Goal: Transaction & Acquisition: Book appointment/travel/reservation

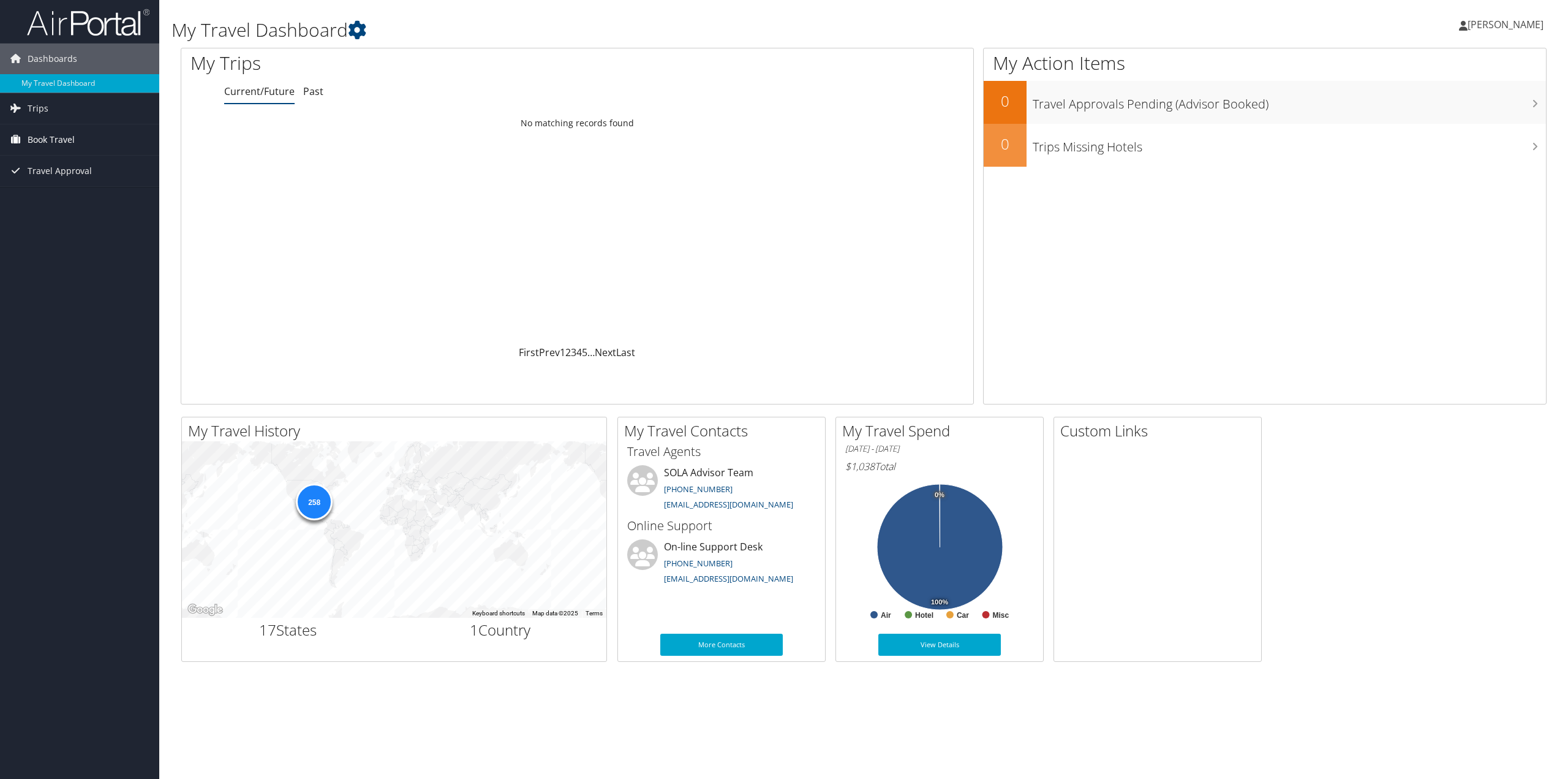
click at [74, 144] on span "Book Travel" at bounding box center [51, 140] width 47 height 31
click at [81, 170] on link "Approval Request (Beta)" at bounding box center [80, 164] width 159 height 19
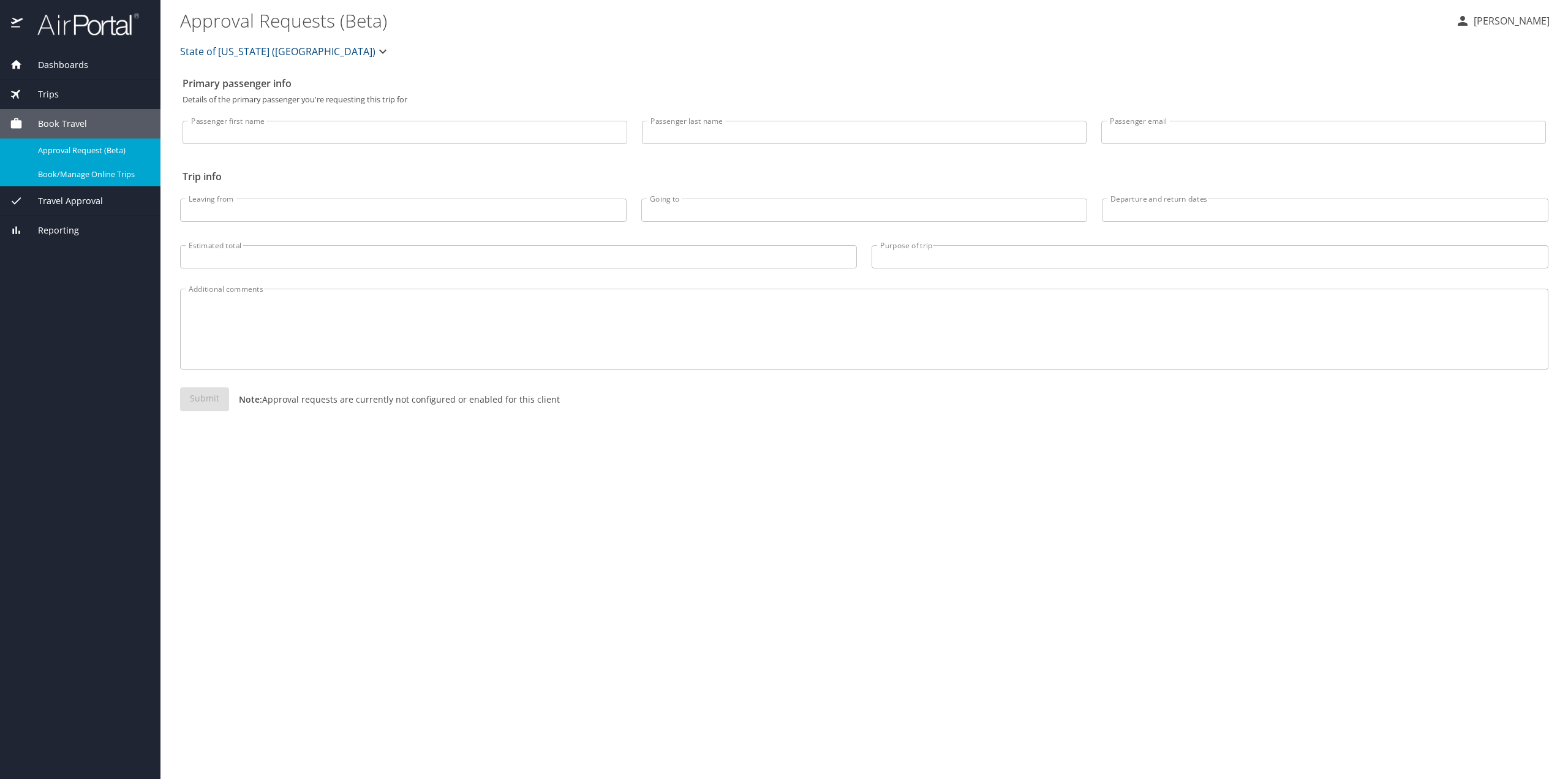
click at [92, 169] on span "Book/Manage Online Trips" at bounding box center [92, 175] width 108 height 12
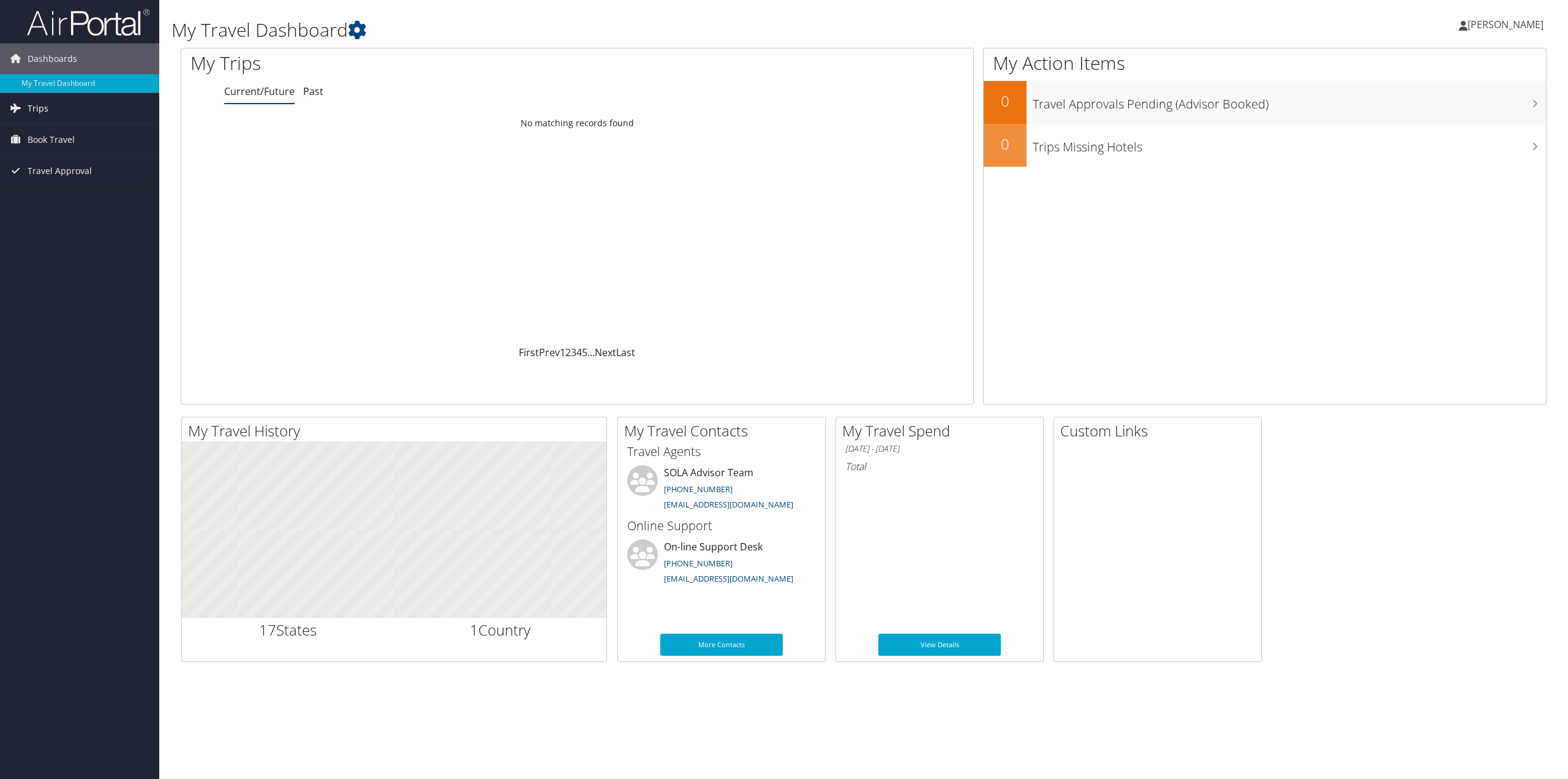
drag, startPoint x: 0, startPoint y: 0, endPoint x: 20, endPoint y: 108, distance: 109.8
click at [20, 108] on icon at bounding box center [15, 108] width 19 height 19
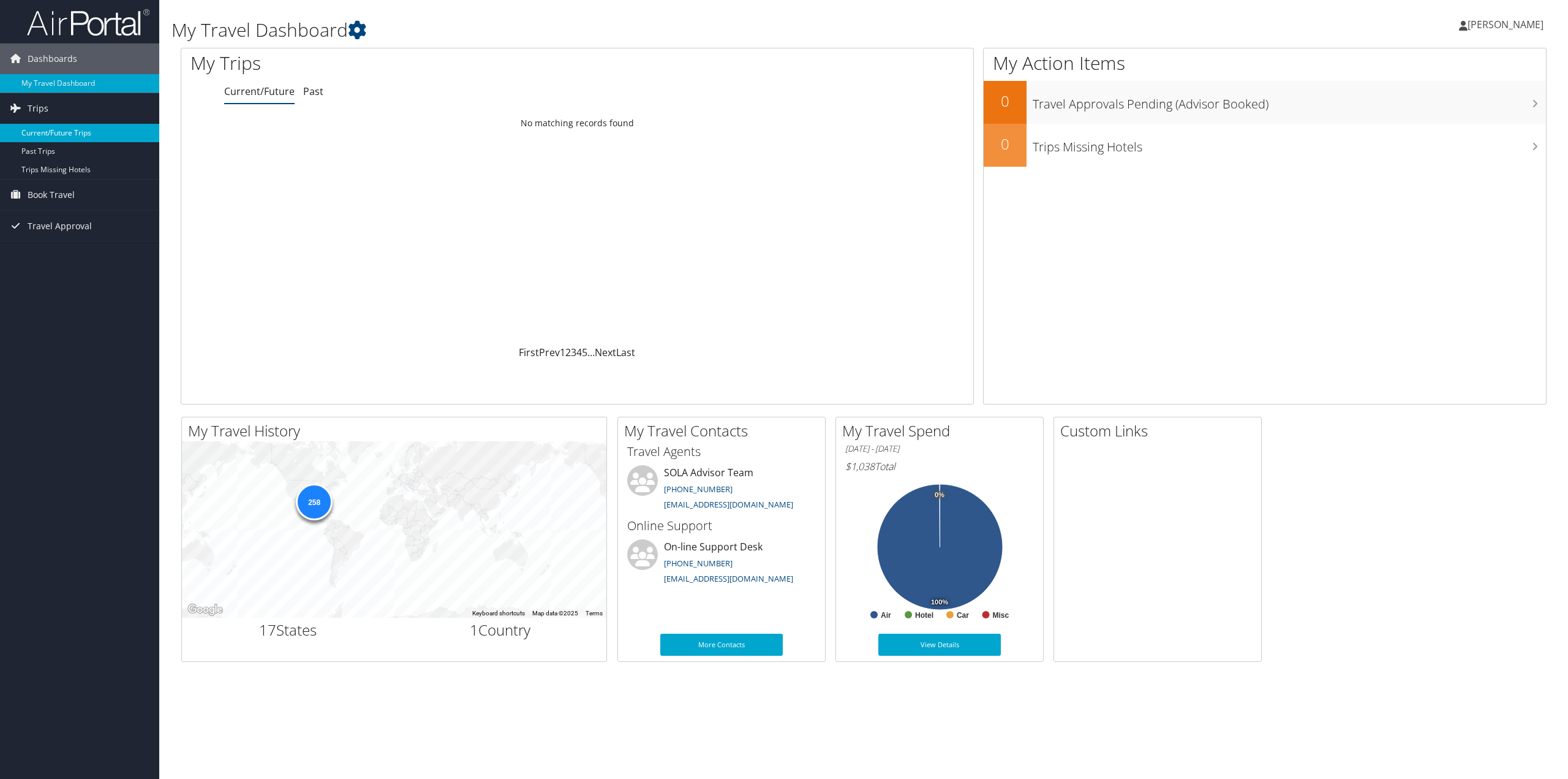
click at [69, 134] on link "Current/Future Trips" at bounding box center [80, 133] width 159 height 19
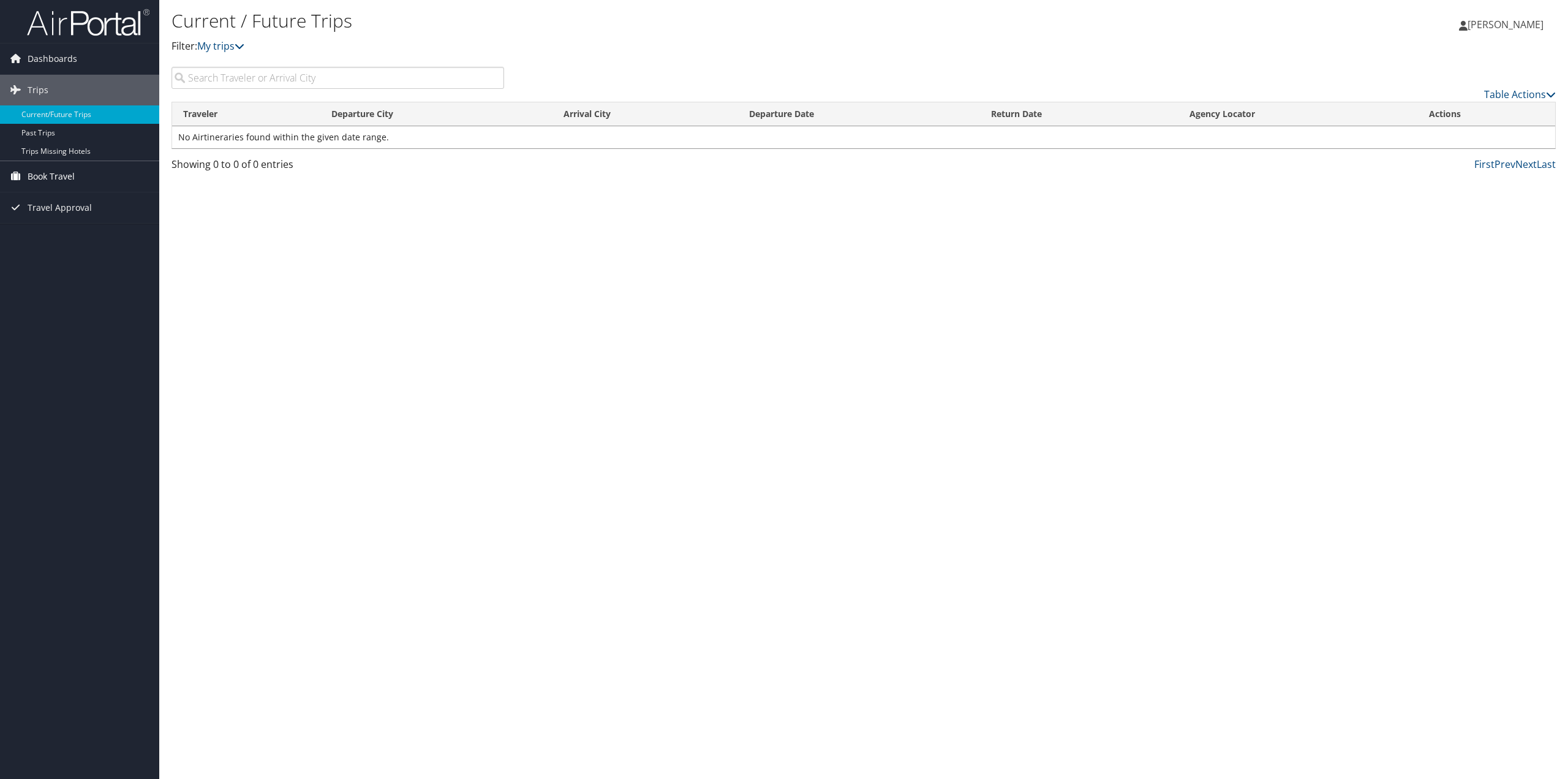
click at [80, 175] on link "Book Travel" at bounding box center [80, 176] width 159 height 31
click at [91, 201] on link "Approval Request (Beta)" at bounding box center [80, 201] width 159 height 19
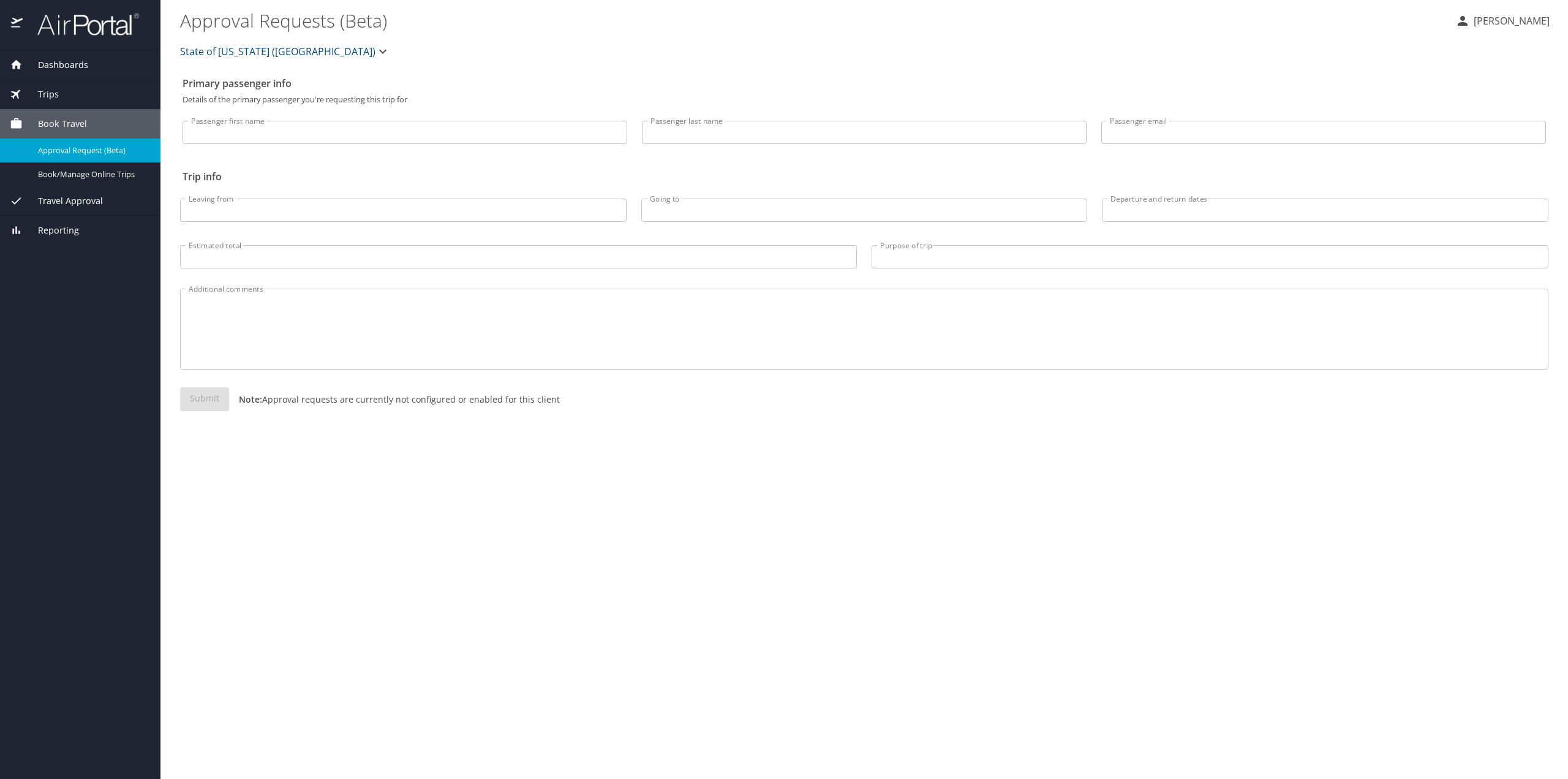
click at [263, 144] on p at bounding box center [405, 145] width 444 height 3
click at [264, 138] on input "Passenger first name" at bounding box center [405, 132] width 444 height 23
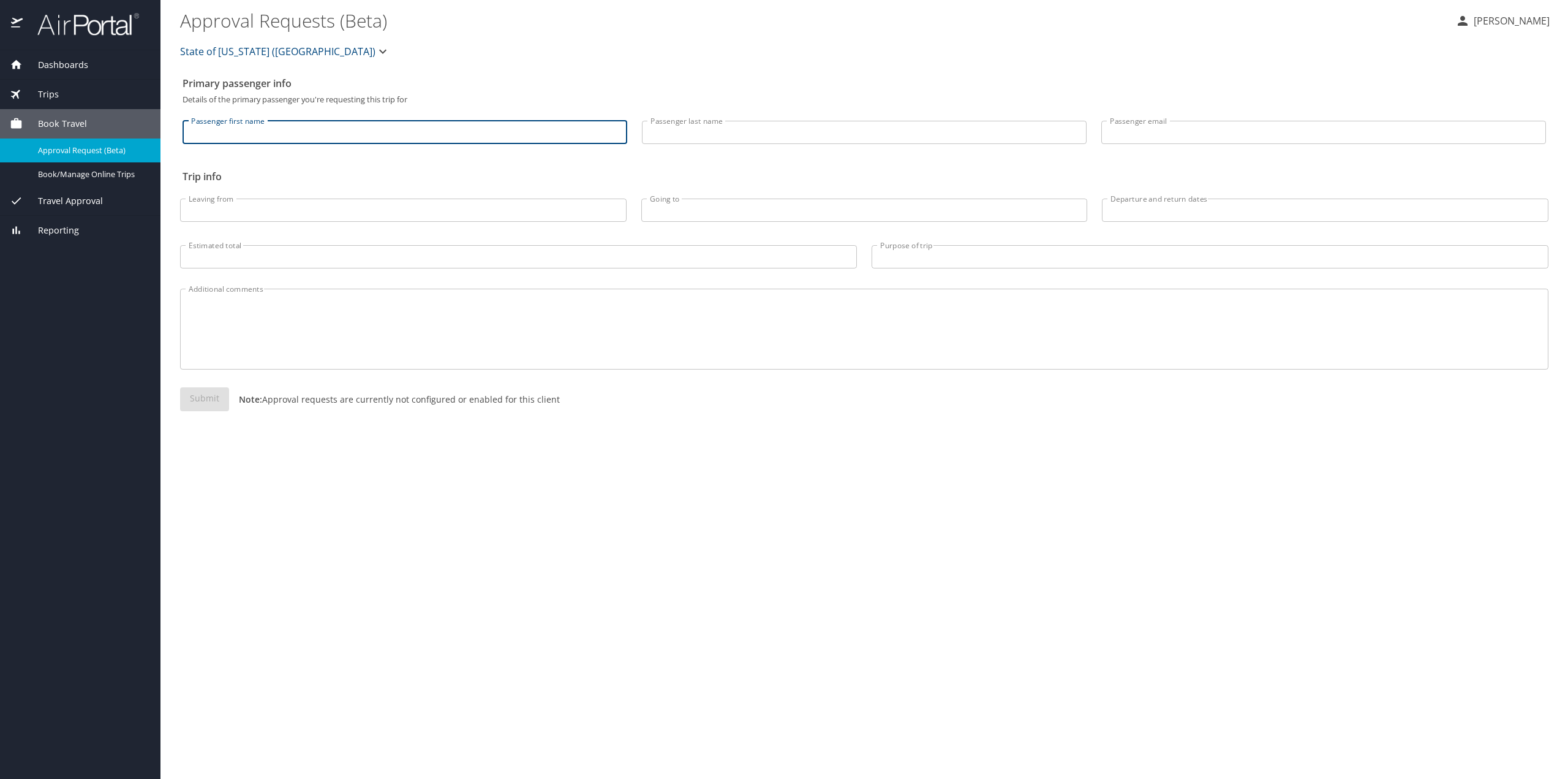
type input "[PERSON_NAME]"
type input "O'Brien"
type input "[PERSON_NAME][EMAIL_ADDRESS][PERSON_NAME][DOMAIN_NAME]"
click at [282, 208] on input "Leaving from" at bounding box center [403, 210] width 446 height 23
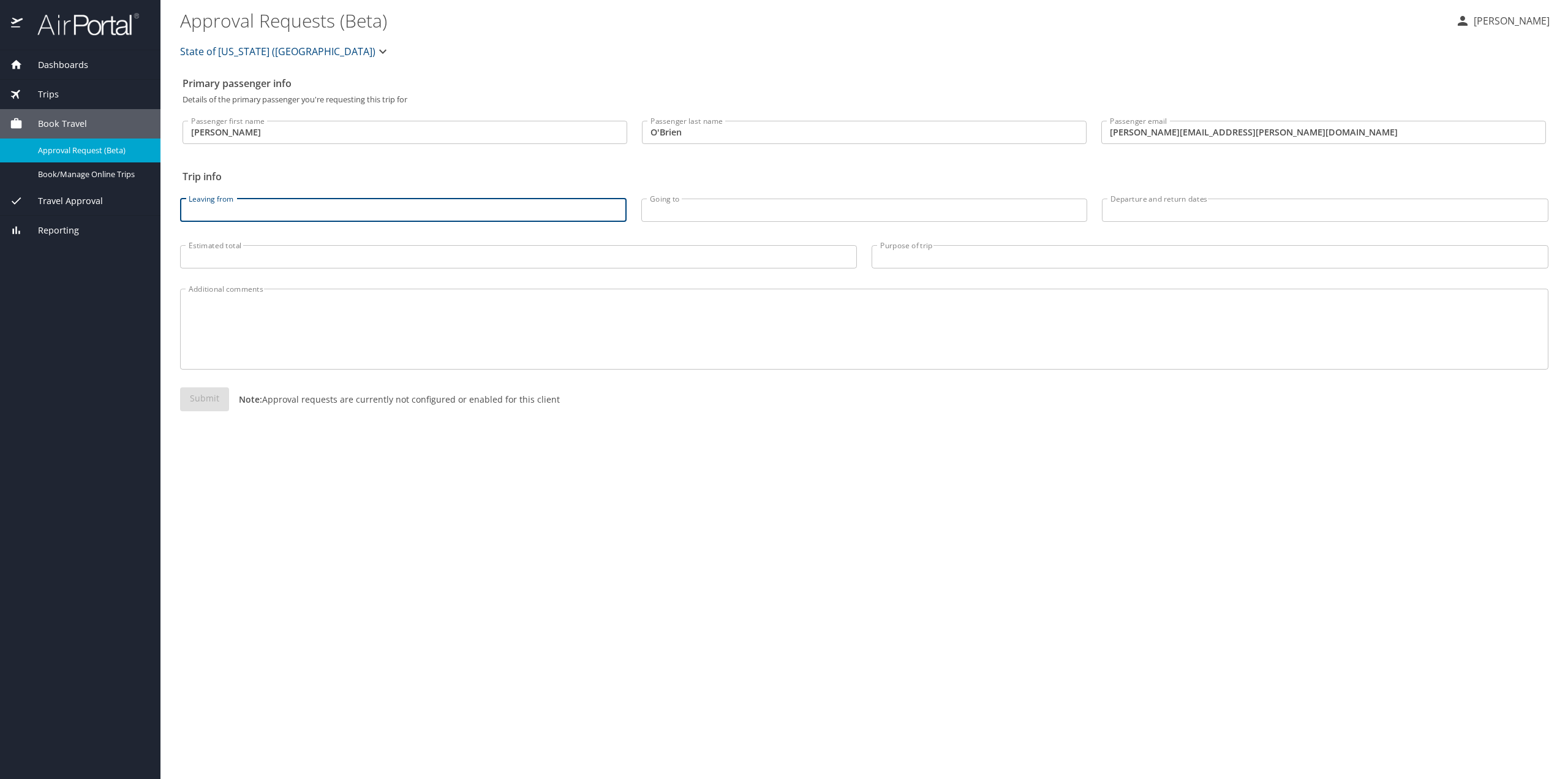
click at [282, 208] on input "Leaving from" at bounding box center [403, 210] width 446 height 23
click at [239, 220] on input "lft" at bounding box center [403, 210] width 446 height 23
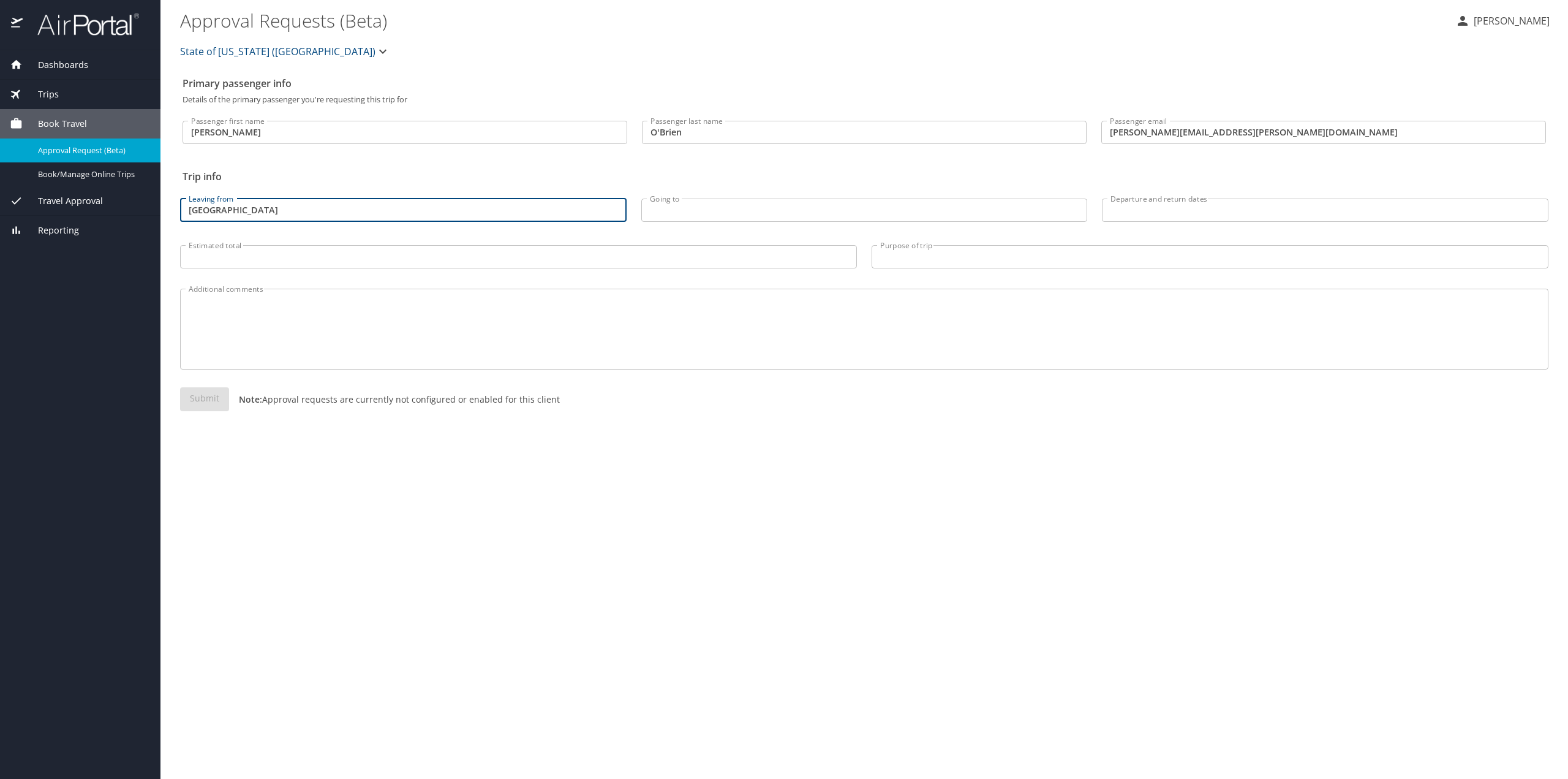
type input "[GEOGRAPHIC_DATA]"
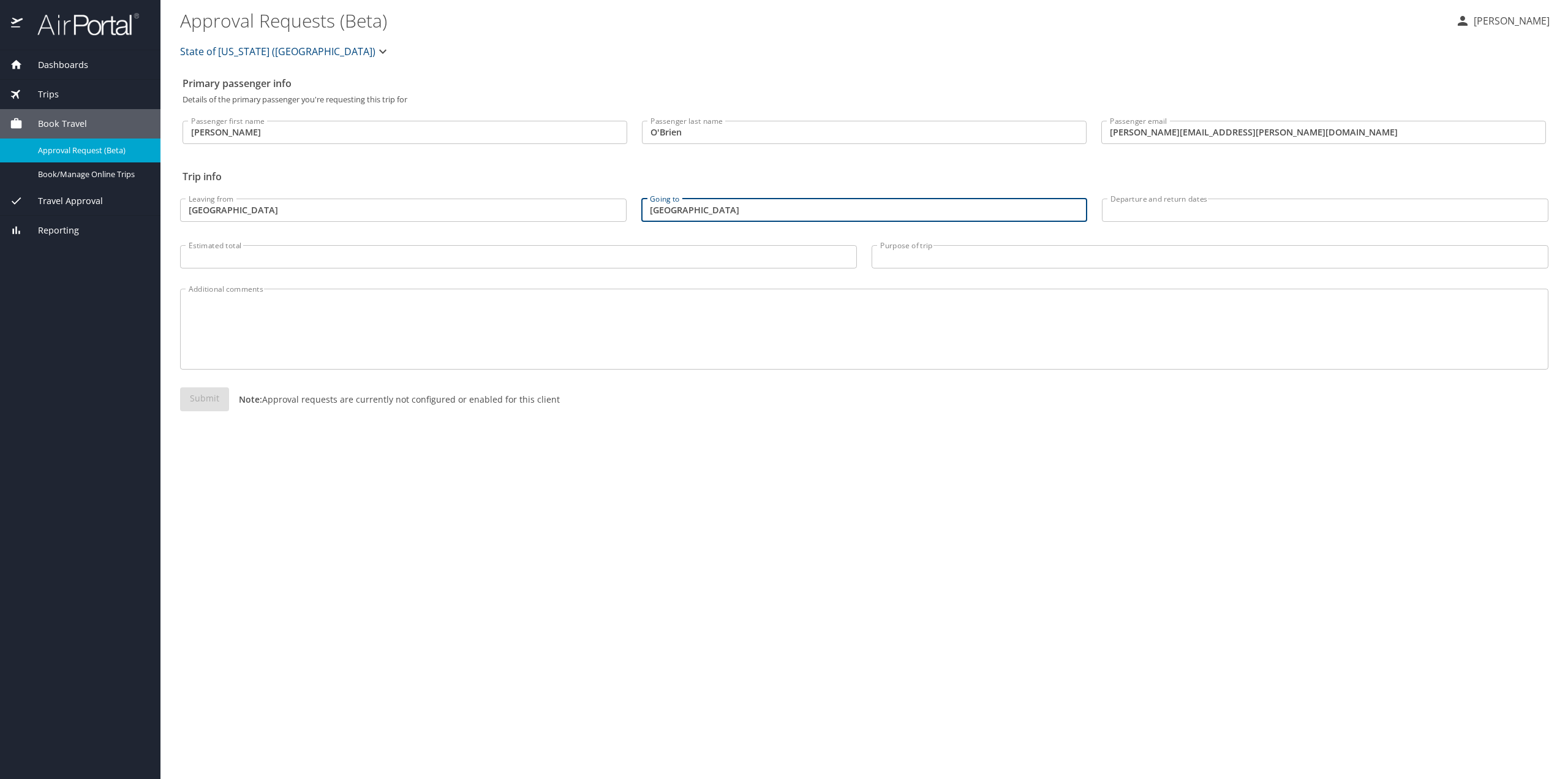
type input "[GEOGRAPHIC_DATA]"
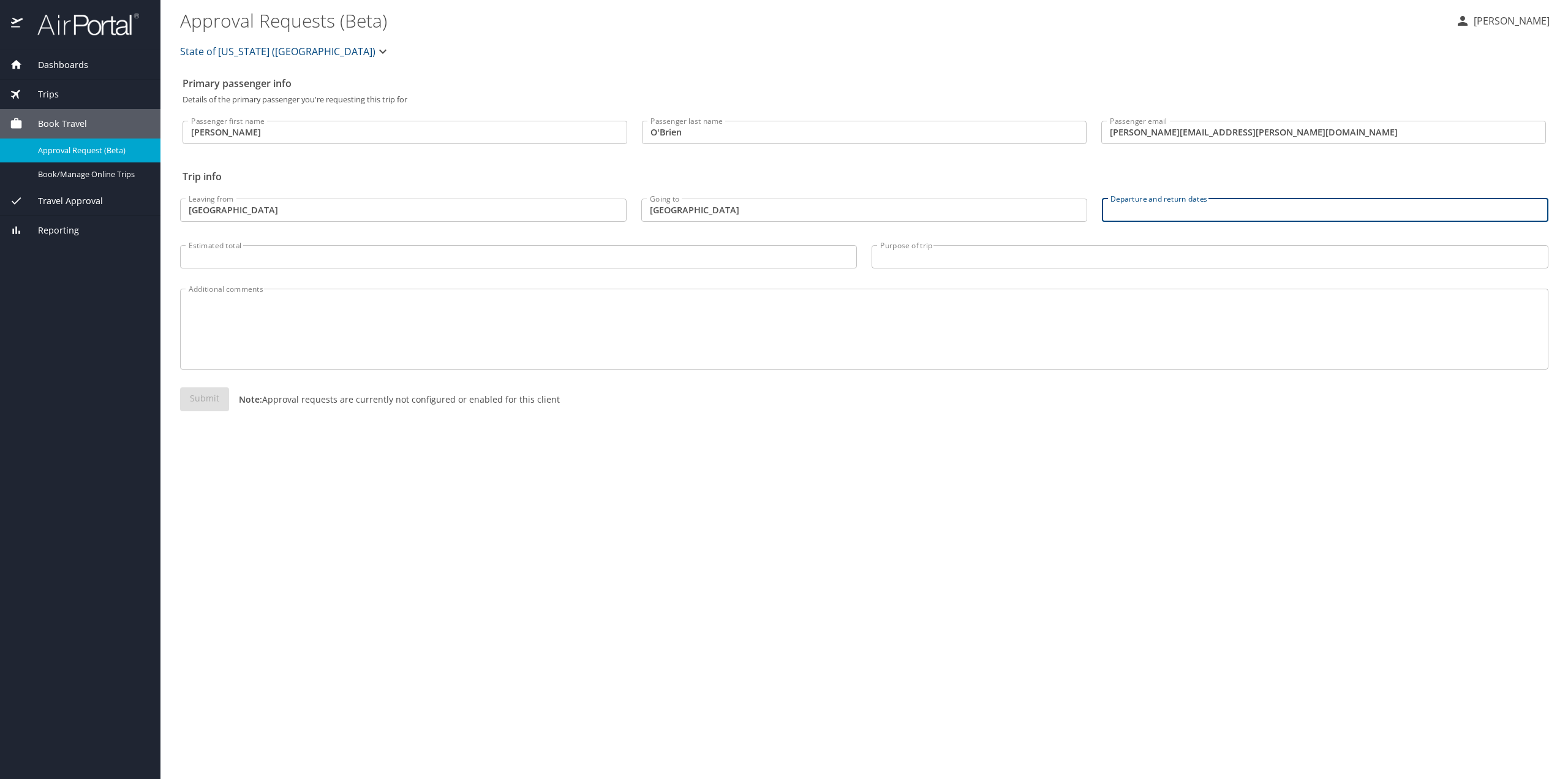
click at [1231, 196] on div "Departure and return dates Departure and return dates" at bounding box center [1325, 207] width 461 height 51
click at [1226, 201] on input "Departure and return dates" at bounding box center [1325, 210] width 446 height 23
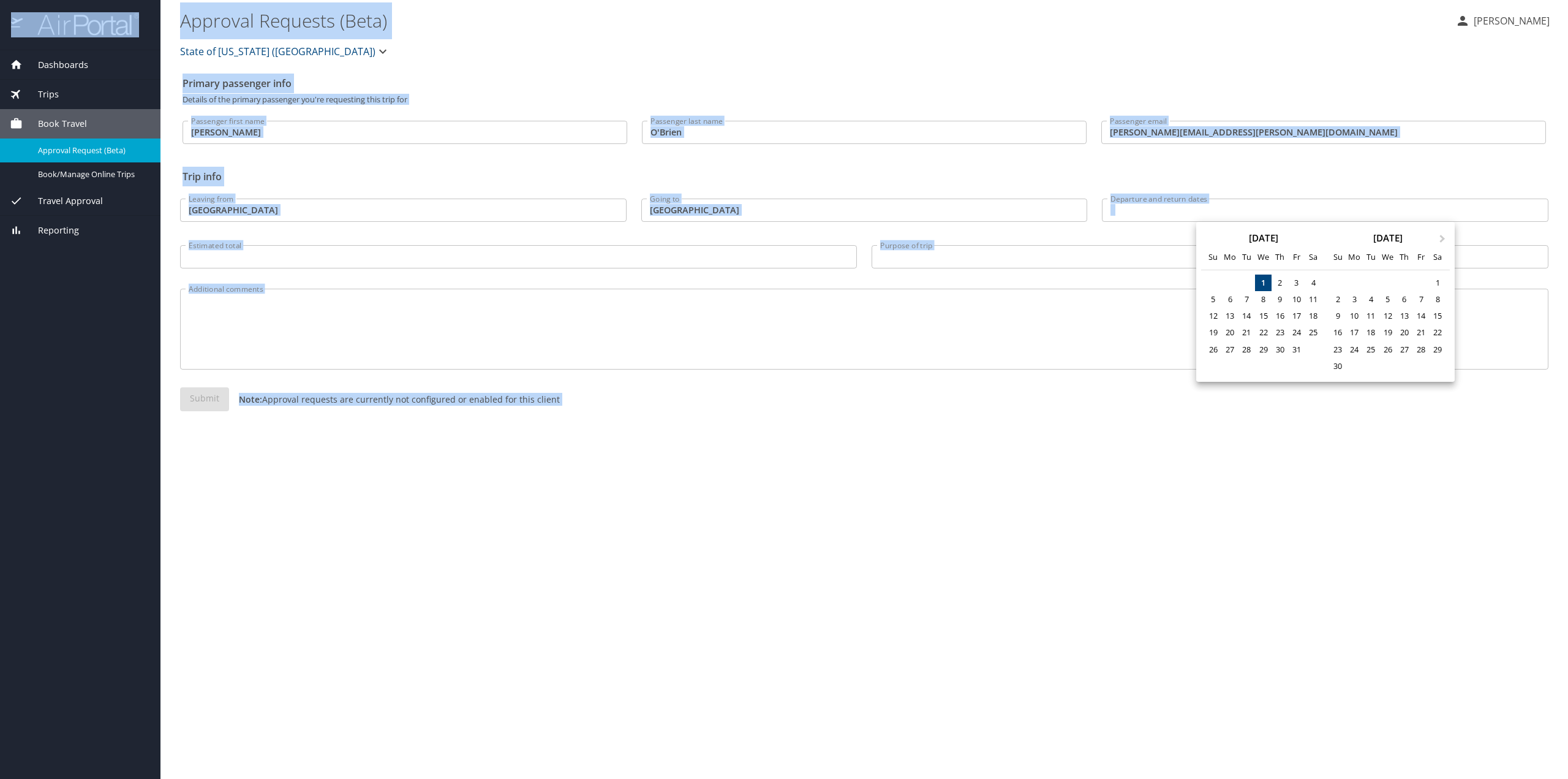
click at [1226, 203] on div at bounding box center [784, 390] width 1568 height 779
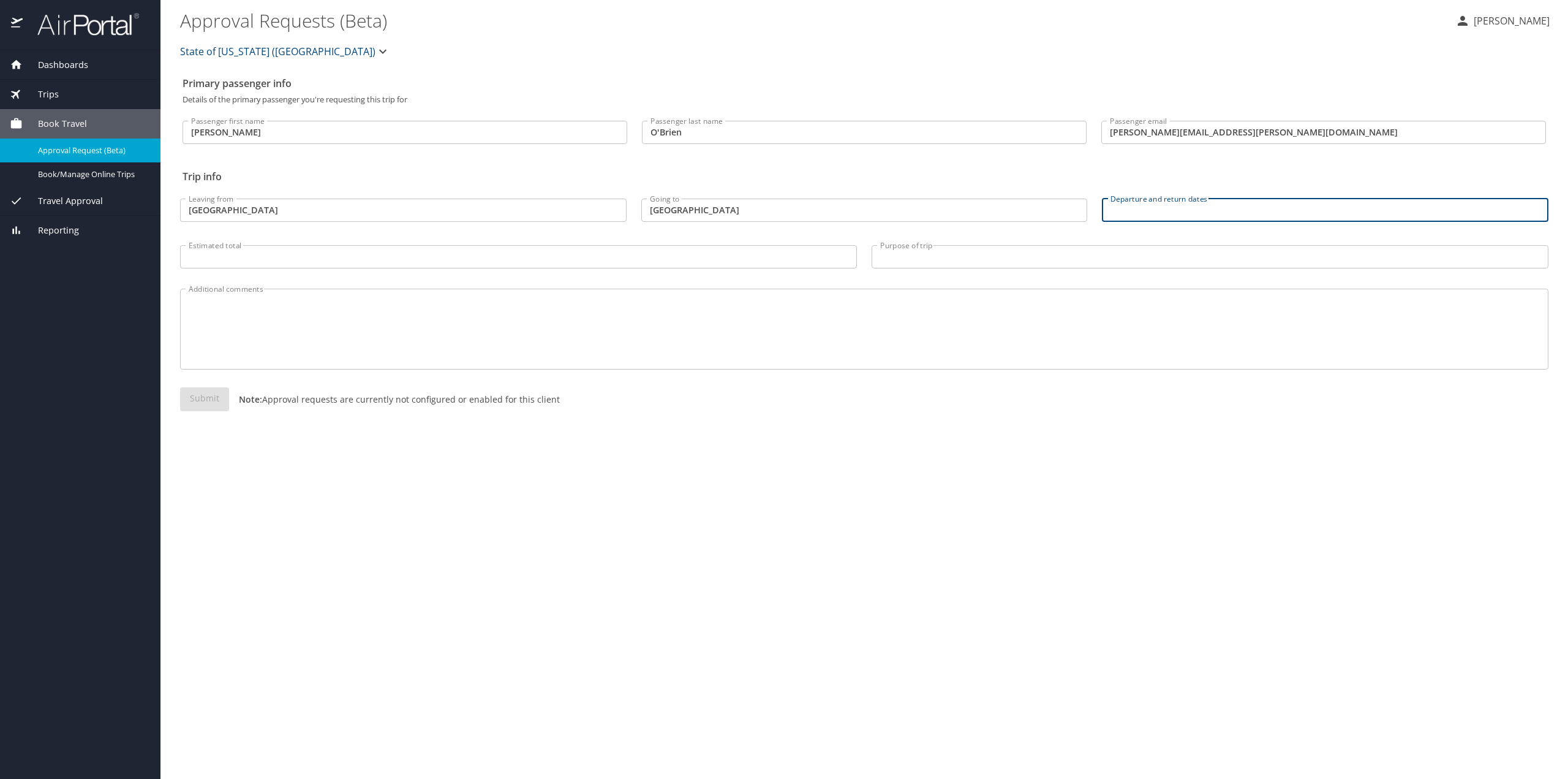
click at [1208, 198] on input "Departure and return dates" at bounding box center [1325, 210] width 446 height 23
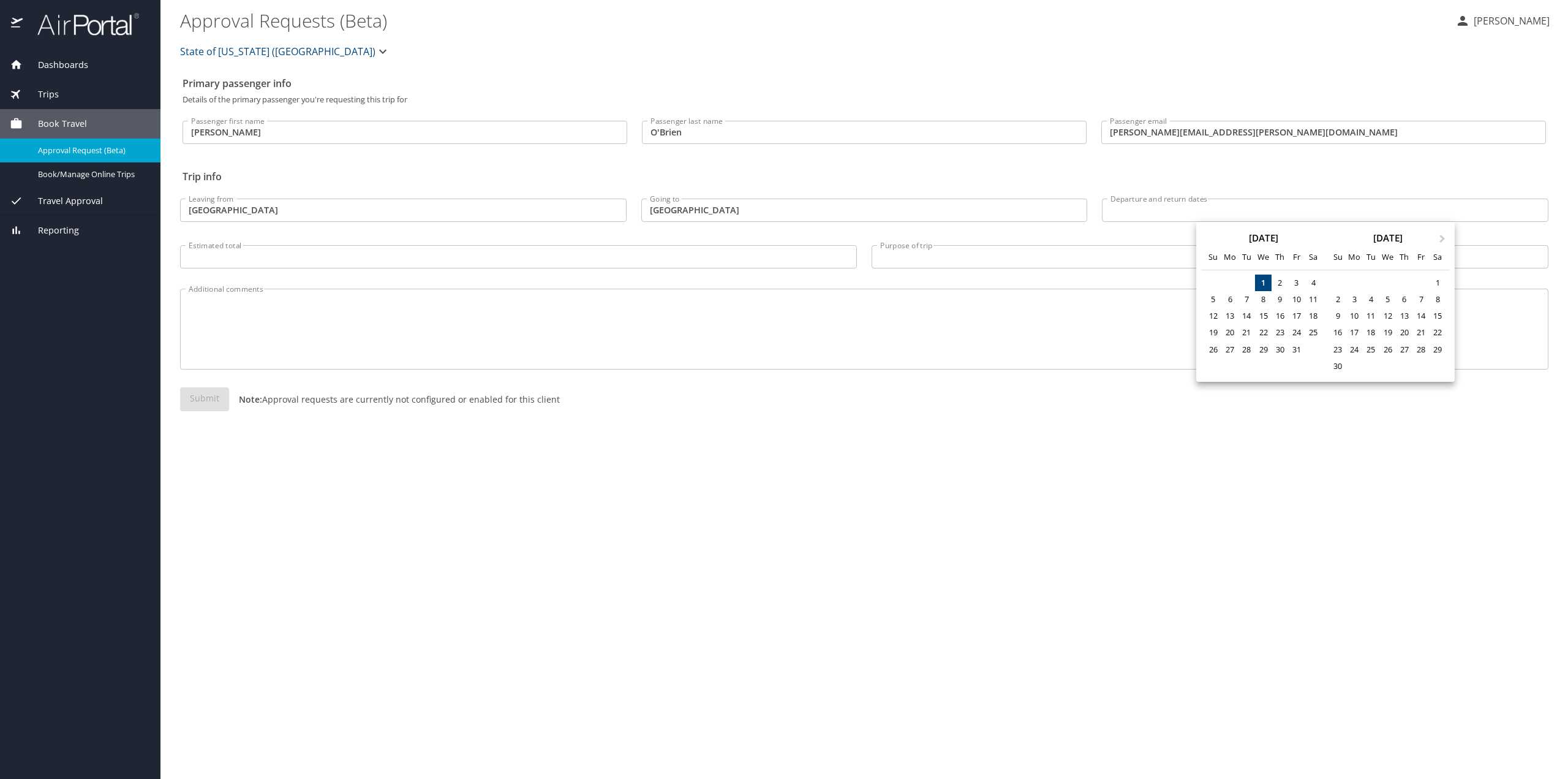
click at [1207, 212] on div at bounding box center [784, 390] width 1568 height 779
